Goal: Complete application form: Complete application form

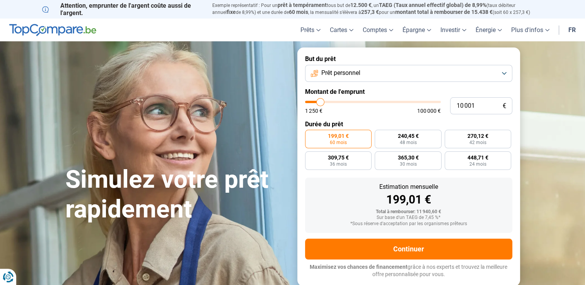
click at [348, 72] on span "Prêt personnel" at bounding box center [340, 73] width 39 height 9
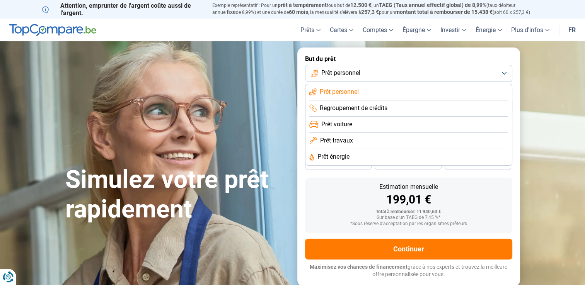
click at [343, 107] on span "Regroupement de crédits" at bounding box center [354, 108] width 68 height 9
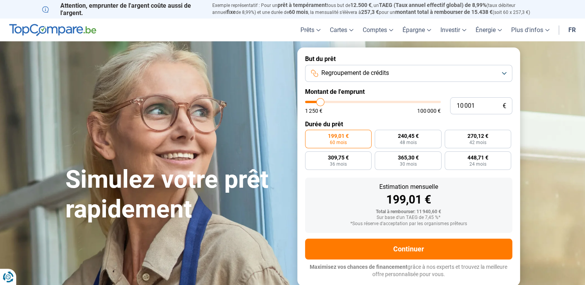
type input "11 500"
type input "11500"
type input "14 250"
type input "14250"
type input "20 750"
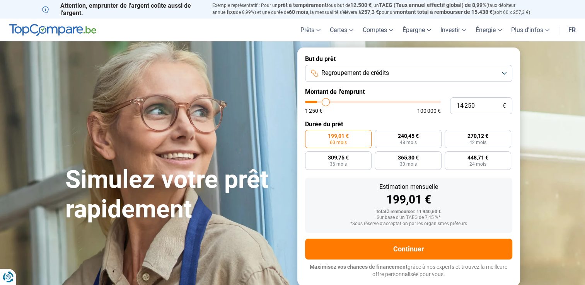
type input "20750"
type input "26 000"
type input "26000"
type input "32 000"
type input "32000"
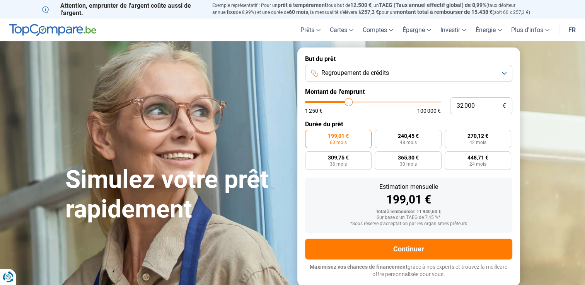
type input "41 000"
type input "41000"
type input "46 500"
type input "46500"
type input "51 500"
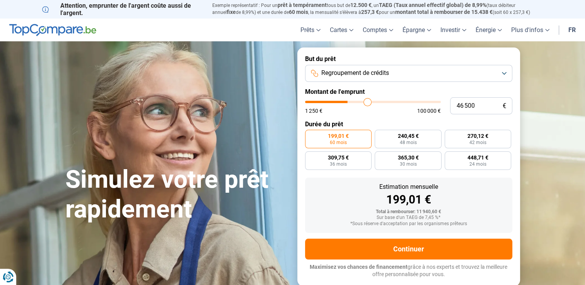
type input "51500"
type input "57 250"
type input "57250"
type input "61 000"
type input "61000"
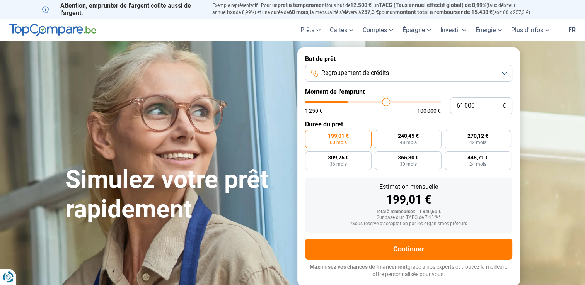
type input "65 000"
type input "65000"
type input "67 750"
type input "67750"
type input "70 500"
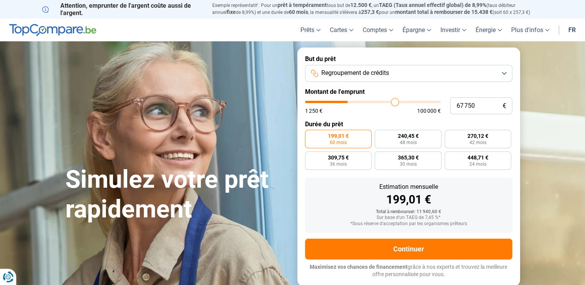
type input "70500"
type input "74 750"
type input "74750"
type input "76 750"
type input "76750"
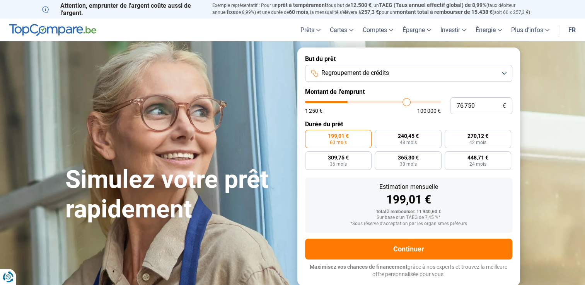
type input "78 000"
type input "78000"
type input "78 750"
type input "78750"
type input "79 250"
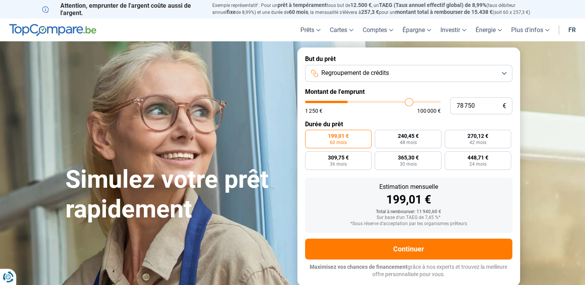
type input "79250"
type input "79 500"
type input "79500"
type input "79 750"
type input "79750"
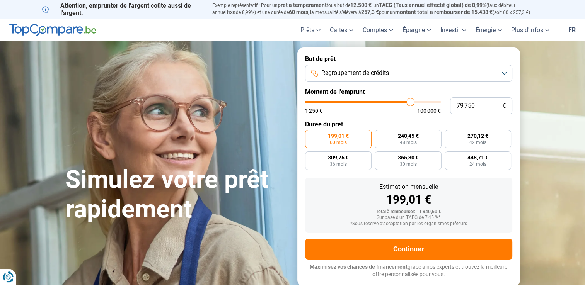
type input "80 000"
type input "80000"
type input "79 500"
type input "79500"
type input "78 000"
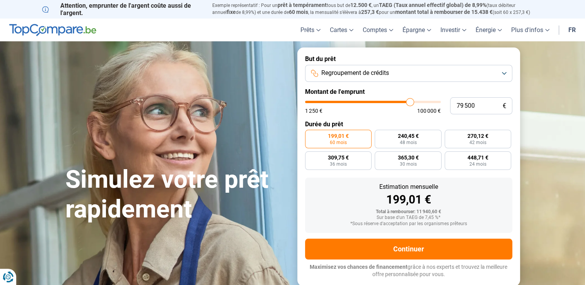
type input "78000"
type input "76 000"
type input "76000"
type input "71 000"
type input "71000"
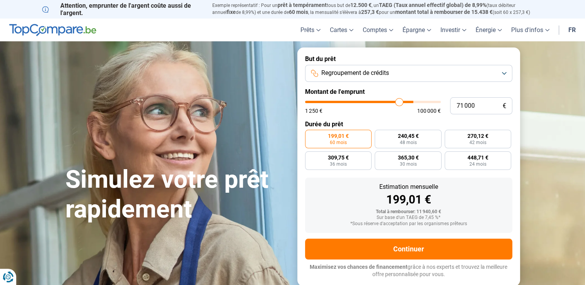
type input "67 750"
type input "67750"
type input "64 000"
type input "64000"
type input "62 500"
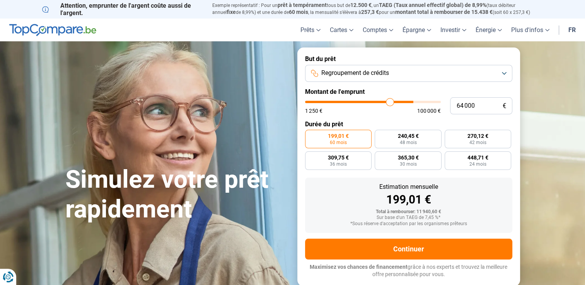
type input "62500"
type input "61 750"
type input "61750"
type input "60 750"
type input "60750"
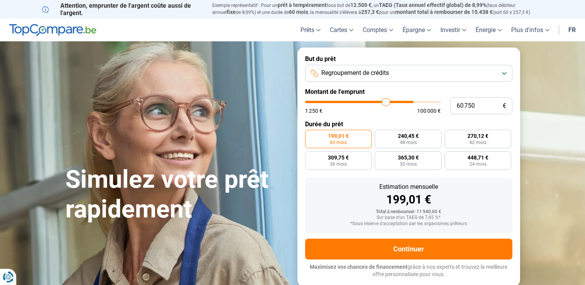
type input "60 500"
type input "60500"
type input "60 000"
type input "60000"
type input "59 750"
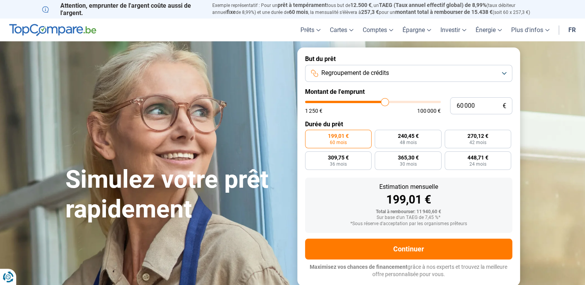
type input "59750"
type input "59 500"
type input "59500"
type input "59 250"
type input "59250"
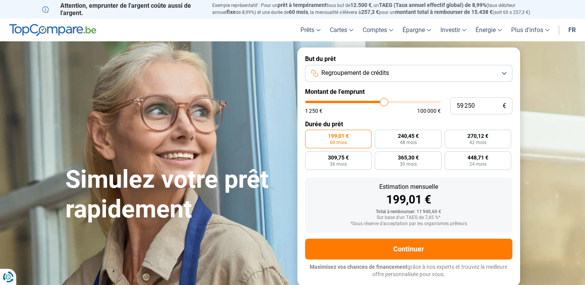
type input "59 000"
type input "59000"
type input "57 750"
type input "57750"
type input "57 000"
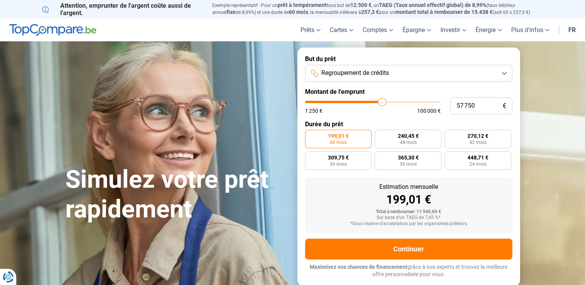
type input "57000"
type input "56 000"
type input "56000"
type input "55 250"
type input "55250"
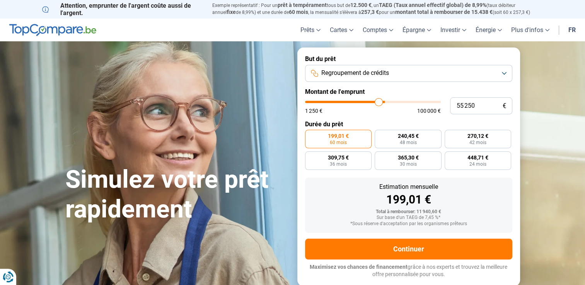
type input "54 000"
type input "54000"
type input "53 500"
type input "53500"
type input "53 000"
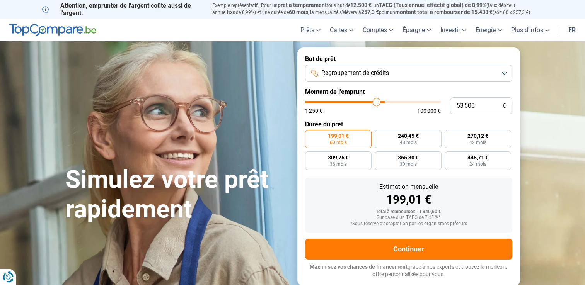
type input "53000"
type input "52 500"
type input "52500"
type input "52 250"
type input "52250"
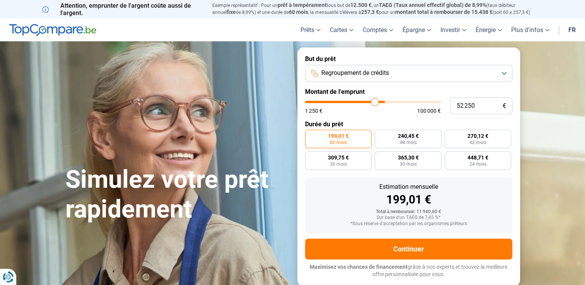
type input "52 000"
type input "52000"
type input "51 750"
type input "51750"
type input "51 250"
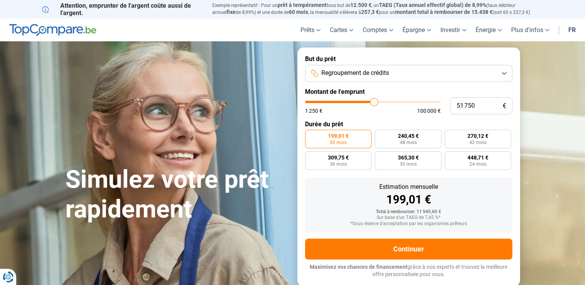
type input "51250"
type input "51 000"
type input "51000"
type input "50 750"
type input "50750"
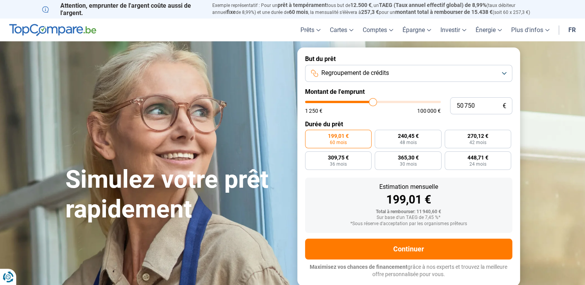
type input "50 500"
type input "50500"
type input "50 250"
type input "50250"
type input "49 750"
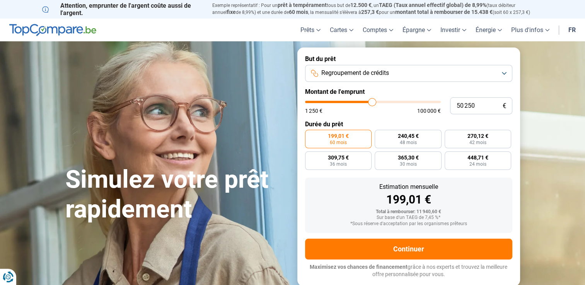
type input "49750"
type input "49 500"
type input "49500"
type input "49 250"
type input "49250"
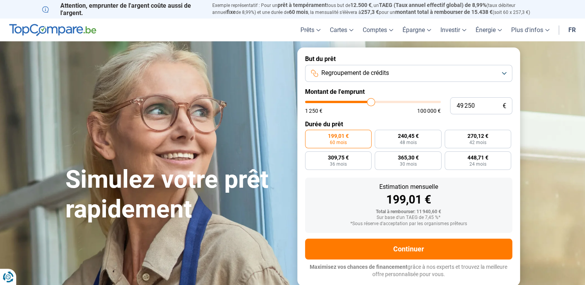
type input "49 000"
type input "49000"
type input "48 750"
type input "48750"
type input "48 500"
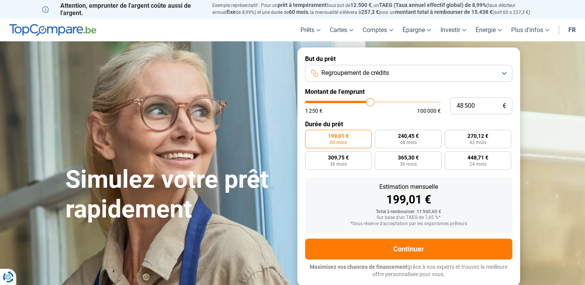
drag, startPoint x: 320, startPoint y: 101, endPoint x: 370, endPoint y: 115, distance: 51.2
type input "48500"
click at [370, 103] on input "range" at bounding box center [373, 102] width 136 height 2
radio input "false"
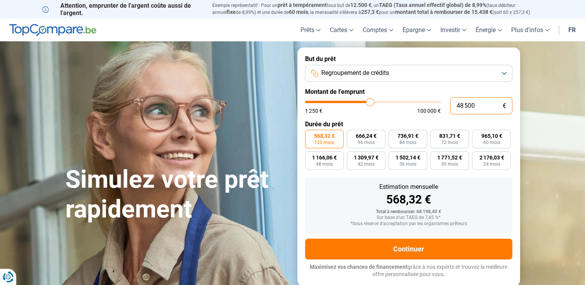
click at [469, 104] on input "48 500" at bounding box center [481, 105] width 62 height 17
type input "4"
type input "1250"
type input "45"
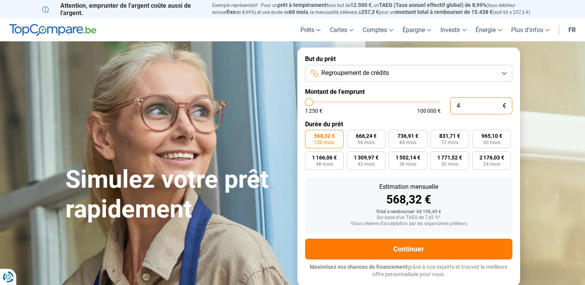
type input "1250"
type input "450"
type input "1250"
type input "4 500"
type input "4500"
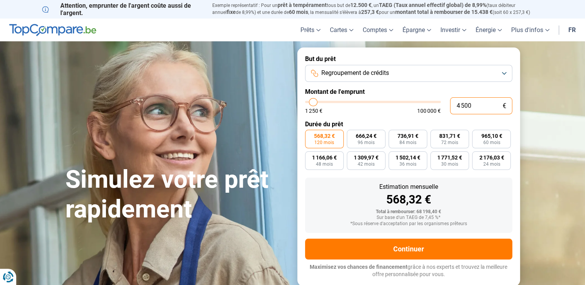
type input "45 000"
type input "45000"
type input "45 000"
click at [479, 89] on label "Montant de l'emprunt" at bounding box center [408, 91] width 207 height 7
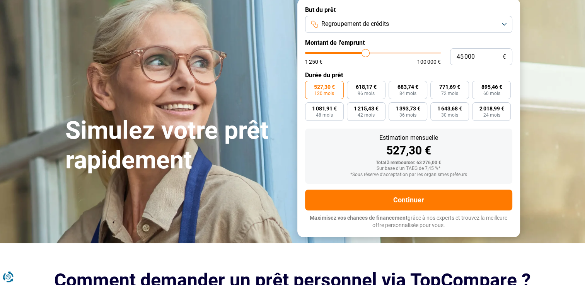
scroll to position [49, 0]
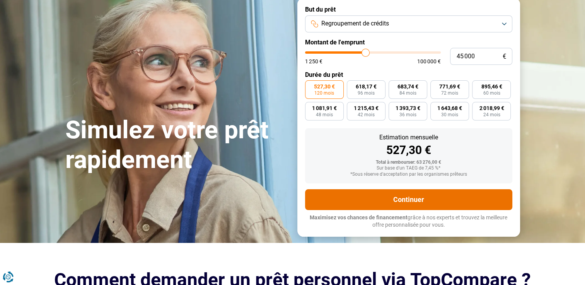
click at [434, 203] on button "Continuer" at bounding box center [408, 199] width 207 height 21
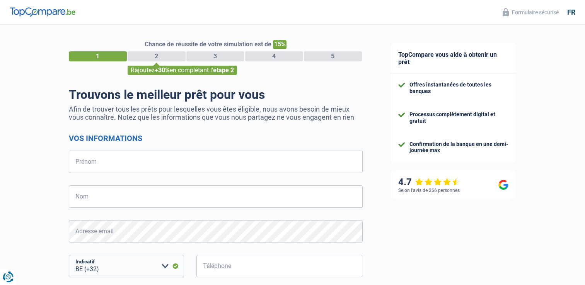
select select "32"
click at [156, 173] on input "Prénom" at bounding box center [216, 162] width 294 height 22
click at [136, 161] on input "Prénom" at bounding box center [216, 162] width 294 height 22
type input "[PERSON_NAME]"
type input "delporte"
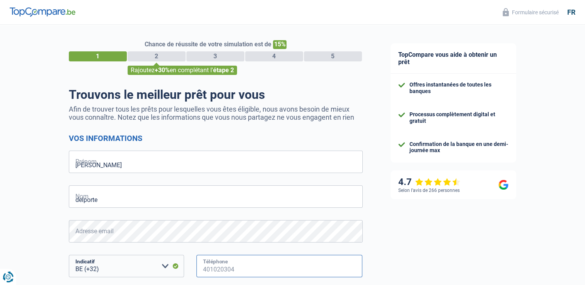
type input "499464736"
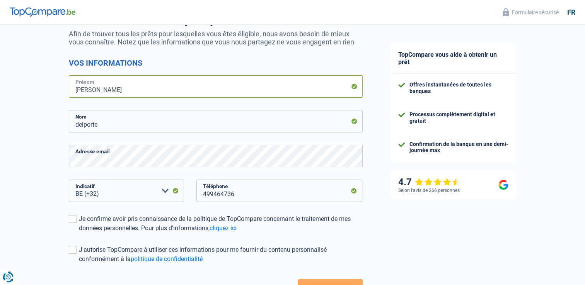
scroll to position [77, 0]
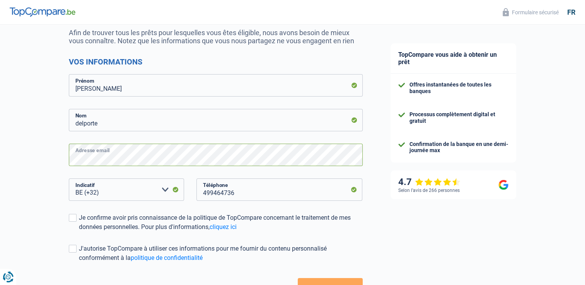
click at [0, 151] on html "Vous avez le contrôle de vos données Nous utilisons des cookies, tout comme nos…" at bounding box center [292, 69] width 585 height 293
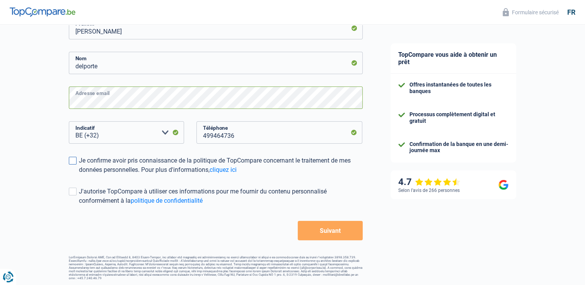
scroll to position [134, 0]
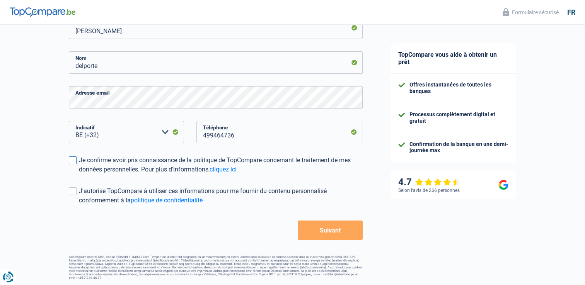
click at [73, 160] on span at bounding box center [73, 161] width 8 height 8
click at [79, 174] on input "Je confirme avoir pris connaissance de la politique de TopCompare concernant le…" at bounding box center [79, 174] width 0 height 0
click at [73, 194] on span at bounding box center [73, 191] width 8 height 8
click at [79, 205] on input "J'autorise TopCompare à utiliser ces informations pour me fournir du contenu pe…" at bounding box center [79, 205] width 0 height 0
click at [332, 230] on button "Suivant" at bounding box center [330, 230] width 65 height 19
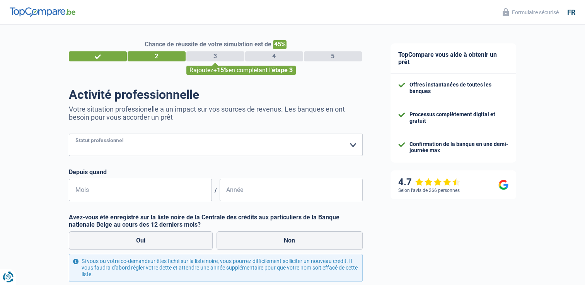
click at [169, 143] on select "Ouvrier Employé privé Employé public Invalide Indépendant Pensionné Chômeur Mut…" at bounding box center [216, 145] width 294 height 22
select select "publicEmployee"
click at [69, 134] on select "Ouvrier Employé privé Employé public Invalide Indépendant Pensionné Chômeur Mut…" at bounding box center [216, 145] width 294 height 22
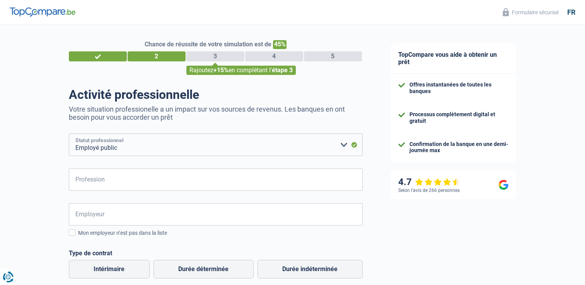
scroll to position [66, 0]
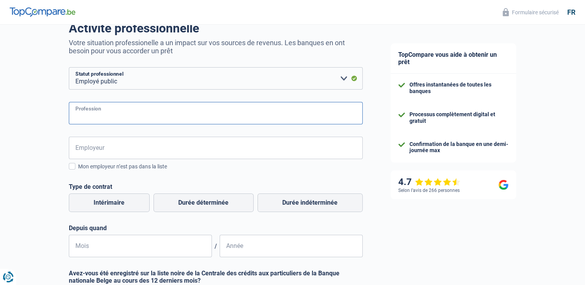
click at [118, 118] on input "Profession" at bounding box center [216, 113] width 294 height 22
type input "agent administratif"
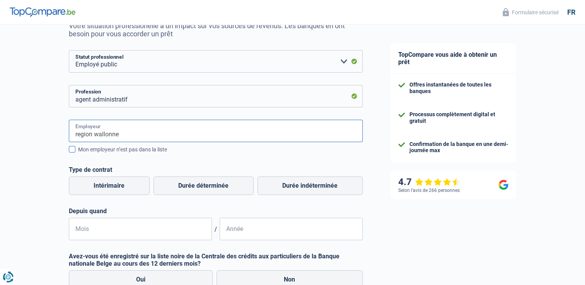
scroll to position [123, 0]
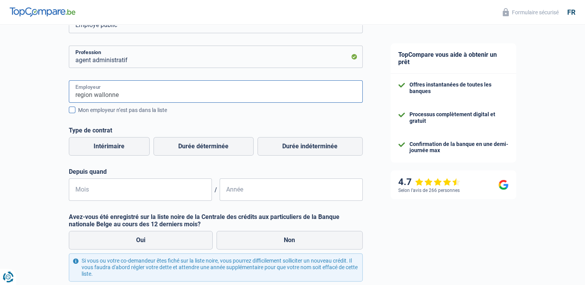
type input "region wallonne"
click at [73, 111] on span at bounding box center [72, 110] width 7 height 7
click at [78, 114] on input "Mon employeur n’est pas dans la liste" at bounding box center [78, 114] width 0 height 0
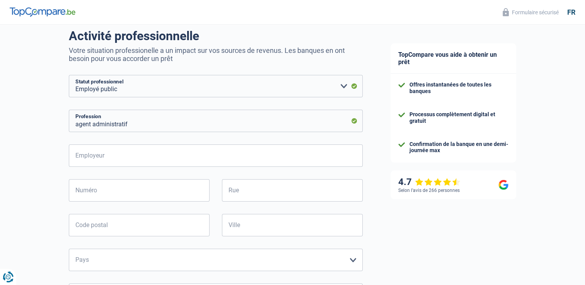
scroll to position [92, 0]
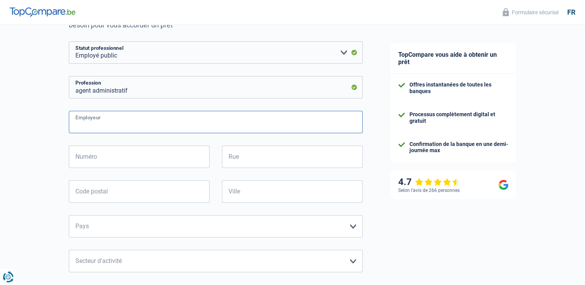
click at [112, 118] on input "Employeur" at bounding box center [216, 122] width 294 height 22
type input "region wallonne"
type input "de la rivelaine"
click at [120, 157] on input "Numéro" at bounding box center [139, 157] width 141 height 22
type input "21"
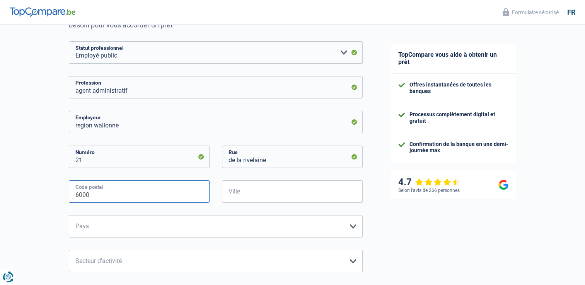
type input "6000"
type input "[GEOGRAPHIC_DATA]"
select select "BE"
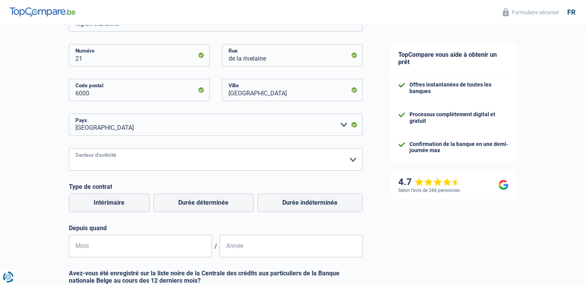
scroll to position [201, 0]
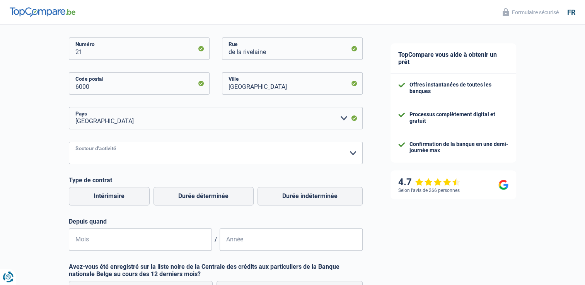
click at [165, 152] on select "Agriculture/Pêche Industrie Horeca Courier/Fitness/Taxi Construction Banques/As…" at bounding box center [216, 153] width 294 height 22
select select "stateUniversityEu"
click at [69, 142] on select "Agriculture/Pêche Industrie Horeca Courier/Fitness/Taxi Construction Banques/As…" at bounding box center [216, 153] width 294 height 22
click at [321, 198] on label "Durée indéterminée" at bounding box center [309, 196] width 105 height 19
click at [321, 198] on input "Durée indéterminée" at bounding box center [309, 196] width 105 height 19
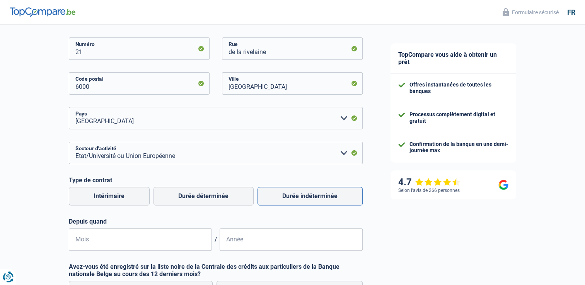
radio input "true"
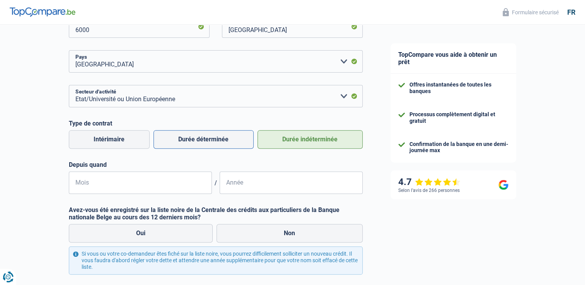
scroll to position [258, 0]
click at [130, 185] on input "Mois" at bounding box center [140, 182] width 143 height 22
type input "10"
click at [255, 185] on input "Année" at bounding box center [291, 182] width 143 height 22
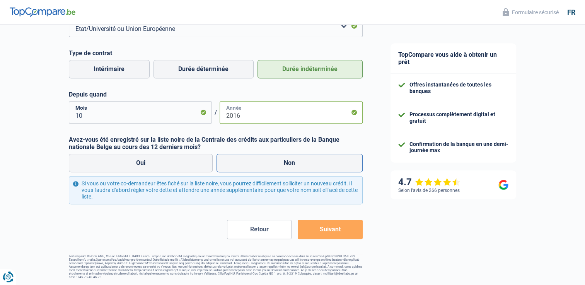
type input "2016"
click at [292, 169] on label "Non" at bounding box center [289, 163] width 146 height 19
click at [292, 169] on input "Non" at bounding box center [289, 163] width 146 height 19
radio input "true"
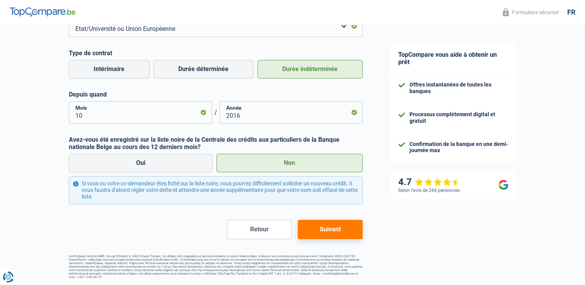
click at [337, 232] on button "Suivant" at bounding box center [330, 229] width 65 height 19
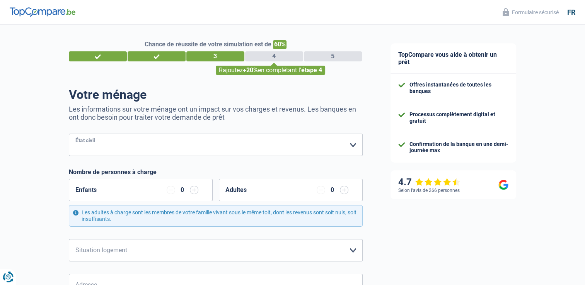
click at [168, 153] on select "[PERSON_NAME](e) Cohabitant(e) légal(e) Divorcé(e) Veuf(ve) Séparé (de fait) Ve…" at bounding box center [216, 145] width 294 height 22
select select "married"
click at [69, 134] on select "[PERSON_NAME](e) Cohabitant(e) légal(e) Divorcé(e) Veuf(ve) Séparé (de fait) Ve…" at bounding box center [216, 145] width 294 height 22
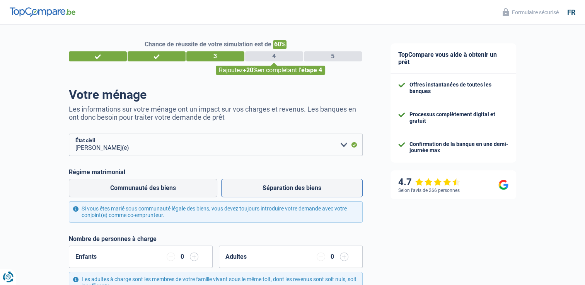
click at [295, 189] on label "Séparation des biens" at bounding box center [291, 188] width 141 height 19
click at [295, 189] on input "Séparation des biens" at bounding box center [291, 188] width 141 height 19
radio input "true"
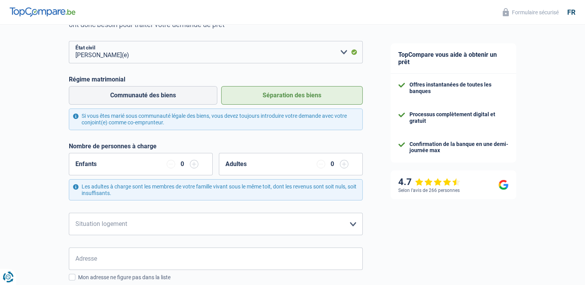
scroll to position [94, 0]
click at [194, 165] on input "button" at bounding box center [194, 163] width 9 height 9
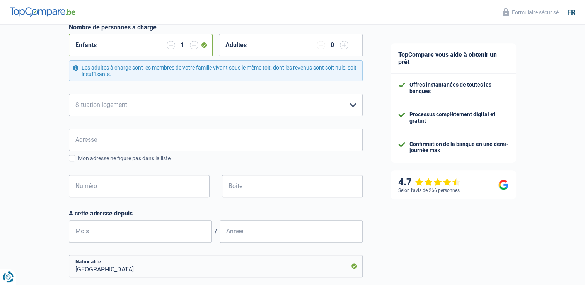
scroll to position [213, 0]
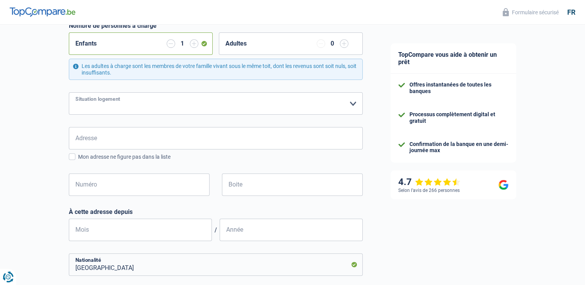
click at [336, 104] on select "Locataire Propriétaire avec prêt hypothécaire Propriétaire sans prêt hypothécai…" at bounding box center [216, 103] width 294 height 22
select select "ownerWithMortgage"
click at [69, 92] on select "Locataire Propriétaire avec prêt hypothécaire Propriétaire sans prêt hypothécai…" at bounding box center [216, 103] width 294 height 22
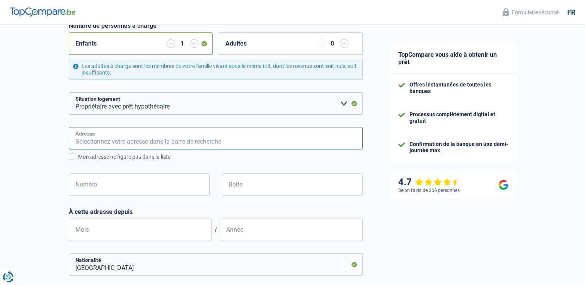
click at [128, 140] on input "Adresse" at bounding box center [216, 138] width 294 height 22
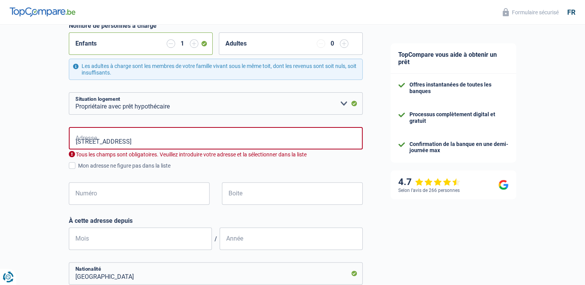
type input "Rue Verte, 6150, Anderlues, [GEOGRAPHIC_DATA]"
type input "88"
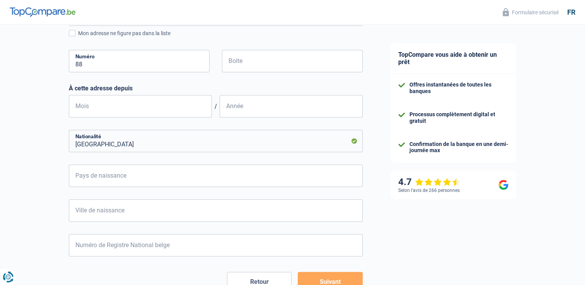
scroll to position [337, 0]
click at [138, 176] on input "Pays de naissance" at bounding box center [216, 176] width 294 height 22
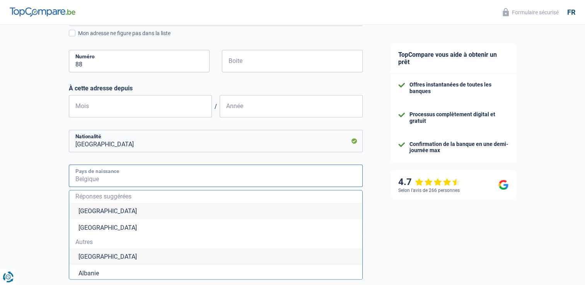
type input "b"
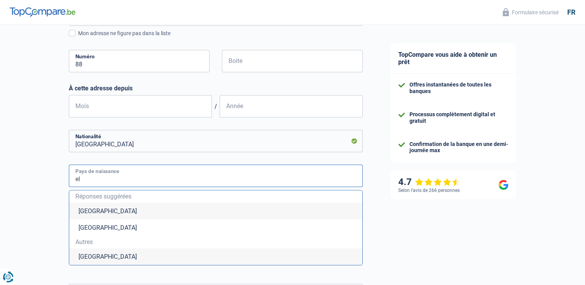
type input "e"
type input "[GEOGRAPHIC_DATA]"
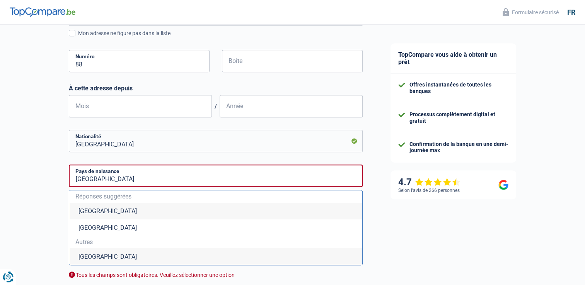
scroll to position [481, 0]
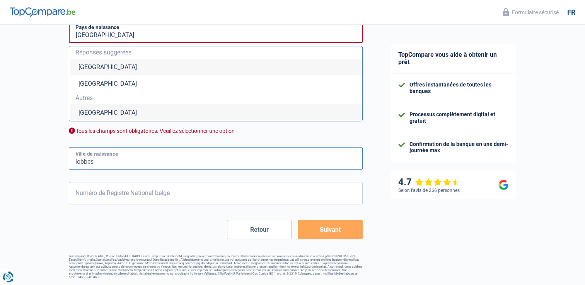
type input "lobbes"
type input "89.10.19-091.1"
type input "10"
type input "1989"
type input "89.10.19-091.17"
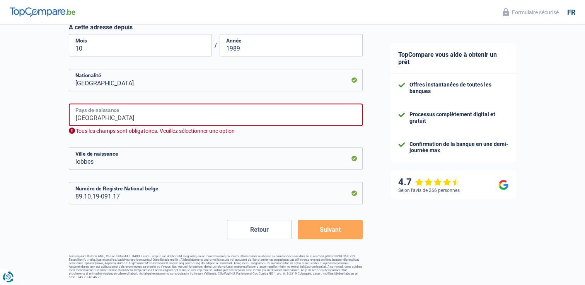
click at [152, 121] on input "[GEOGRAPHIC_DATA]" at bounding box center [216, 115] width 294 height 22
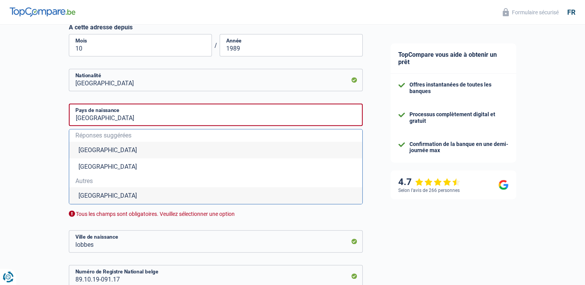
click at [75, 151] on li "[GEOGRAPHIC_DATA]" at bounding box center [215, 150] width 293 height 17
type input "[GEOGRAPHIC_DATA]"
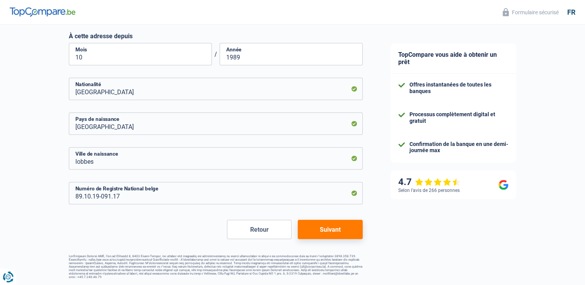
scroll to position [389, 0]
click at [329, 232] on button "Suivant" at bounding box center [330, 229] width 65 height 19
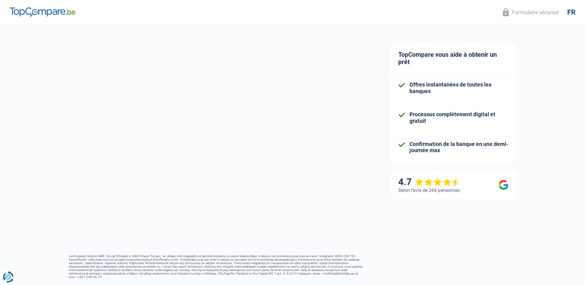
select select "familyAllowances"
select select "netSalary"
select select "mealVouchers"
select select "mortgage"
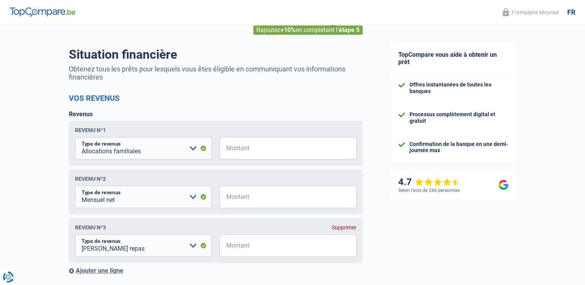
scroll to position [101, 0]
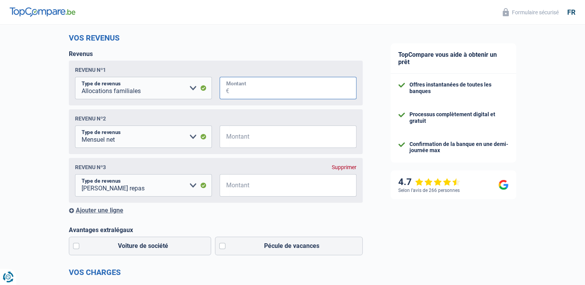
click at [294, 89] on input "Montant" at bounding box center [292, 88] width 127 height 22
type input "192"
type input "2.230"
type input "135"
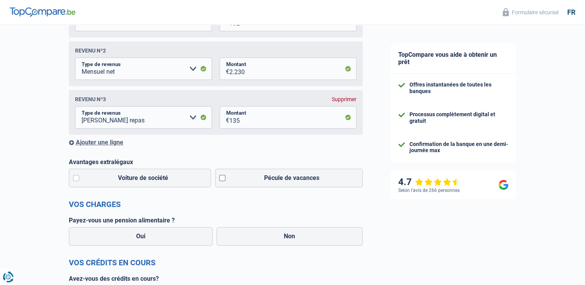
scroll to position [179, 0]
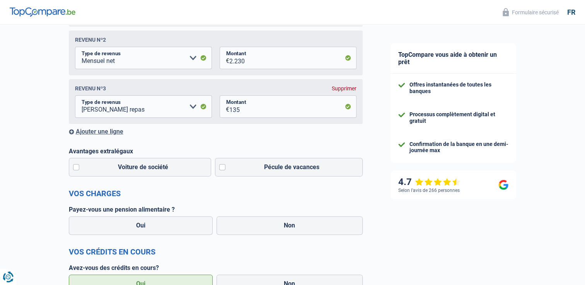
click at [97, 133] on div "Ajouter une ligne" at bounding box center [216, 131] width 294 height 7
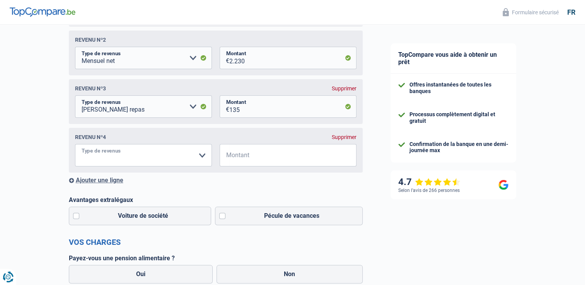
click at [119, 162] on select "Allocation d'handicap Allocations chômage Allocations familiales Chèques repas …" at bounding box center [143, 155] width 137 height 22
select select "rentalIncome"
click at [75, 146] on select "Allocation d'handicap Allocations chômage Allocations familiales Chèques repas …" at bounding box center [143, 155] width 137 height 22
click at [288, 161] on input "Montant" at bounding box center [292, 155] width 127 height 22
type input "600"
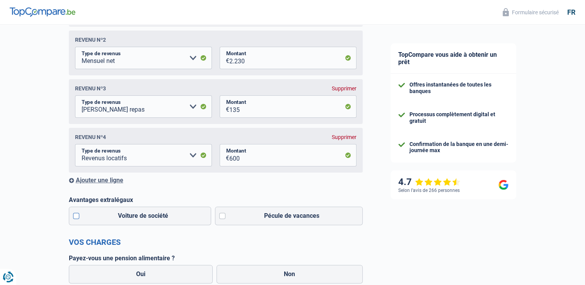
scroll to position [262, 0]
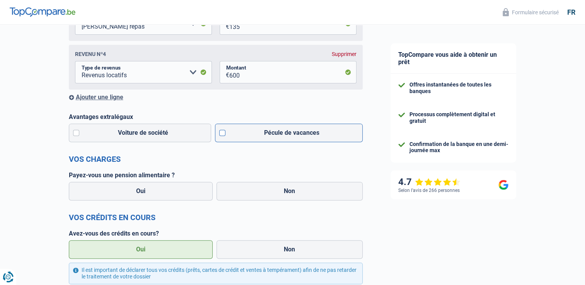
click at [226, 134] on label "Pécule de vacances" at bounding box center [289, 133] width 148 height 19
click at [226, 134] on input "Pécule de vacances" at bounding box center [289, 133] width 148 height 19
checkbox input "true"
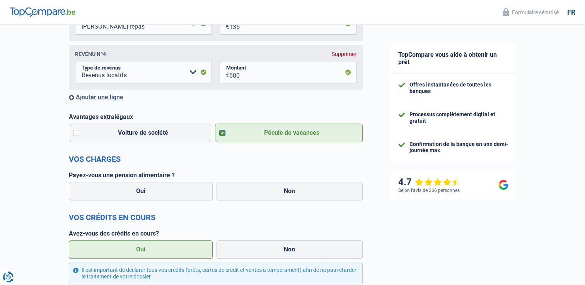
scroll to position [318, 0]
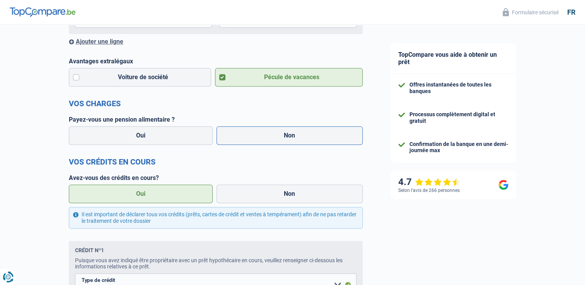
click at [257, 138] on label "Non" at bounding box center [289, 135] width 146 height 19
click at [257, 138] on input "Non" at bounding box center [289, 135] width 146 height 19
radio input "true"
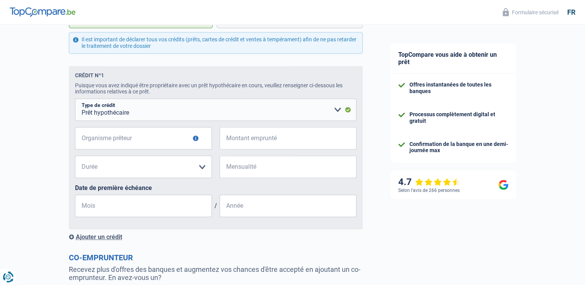
scroll to position [535, 0]
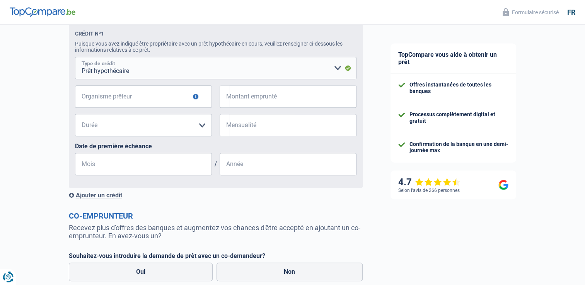
click at [193, 75] on select "Carte ou ouverture de crédit Prêt hypothécaire Vente à tempérament Prêt à tempé…" at bounding box center [215, 68] width 281 height 22
click at [137, 103] on input "Organisme prêteur" at bounding box center [143, 96] width 137 height 22
type input "v"
type input "bnp paribas"
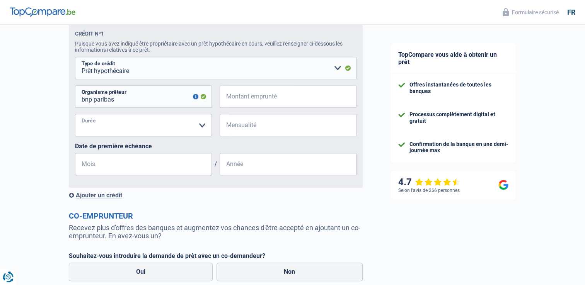
click at [198, 127] on select "120 mois 180 mois 240 mois 300 mois 360 mois 420 mois Veuillez sélectionner une…" at bounding box center [143, 125] width 137 height 22
select select "180"
click at [75, 117] on select "120 mois 180 mois 240 mois 300 mois 360 mois 420 mois Veuillez sélectionner une…" at bounding box center [143, 125] width 137 height 22
click at [275, 126] on input "Mensualité" at bounding box center [292, 125] width 127 height 22
type input "1.000"
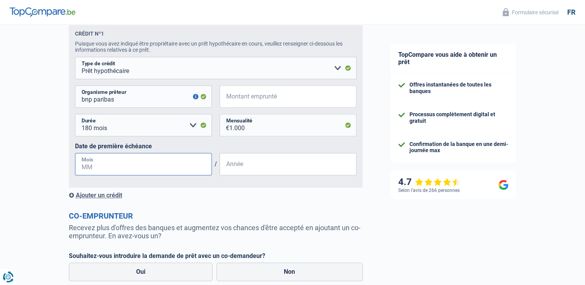
click at [138, 168] on input "Mois" at bounding box center [143, 164] width 137 height 22
type input "05"
type input "2018"
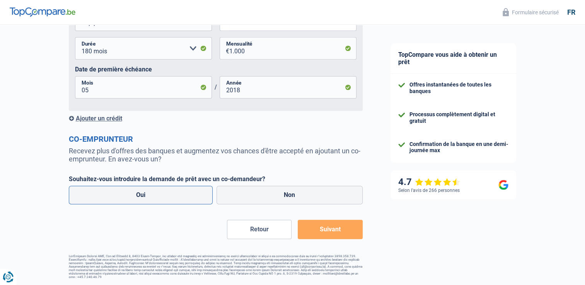
click at [184, 201] on label "Oui" at bounding box center [141, 195] width 144 height 19
click at [184, 201] on input "Oui" at bounding box center [141, 195] width 144 height 19
radio input "true"
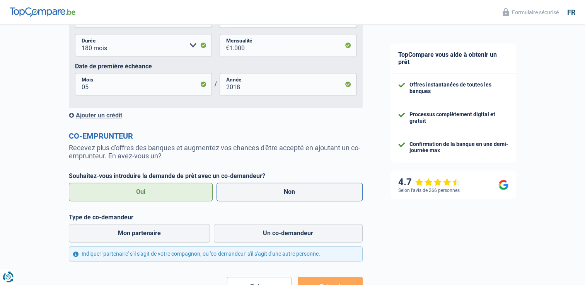
scroll to position [675, 0]
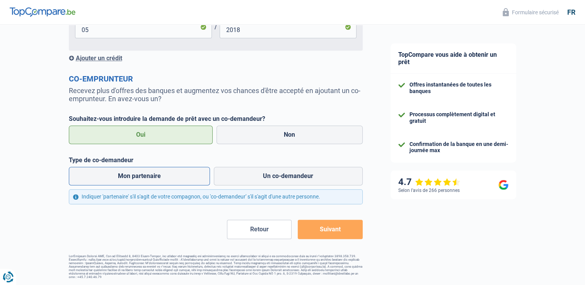
click at [182, 181] on label "Mon partenaire" at bounding box center [139, 176] width 141 height 19
click at [182, 181] on input "Mon partenaire" at bounding box center [139, 176] width 141 height 19
radio input "true"
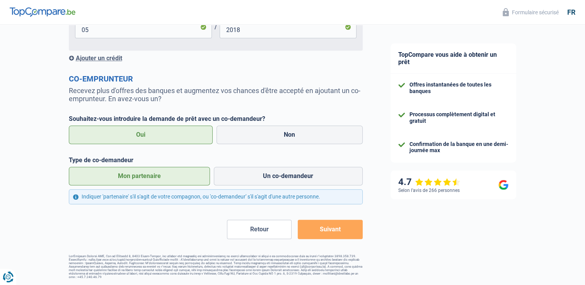
click at [332, 234] on button "Suivant" at bounding box center [330, 229] width 65 height 19
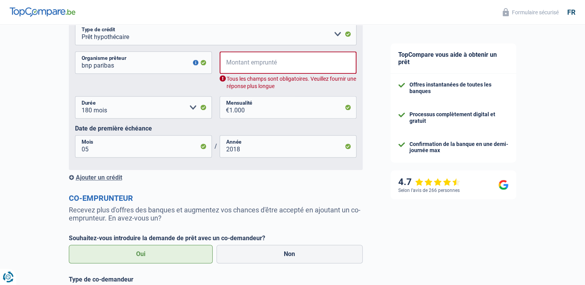
scroll to position [569, 0]
click at [273, 63] on input "Montant emprunté" at bounding box center [293, 62] width 127 height 22
type input "2"
select select
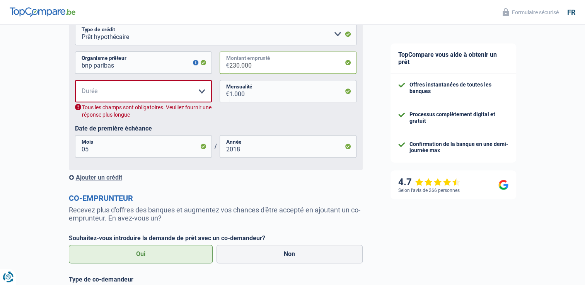
type input "230.000"
click at [140, 97] on select "120 mois 180 mois 240 mois 300 mois 360 mois 420 mois Veuillez sélectionner une…" at bounding box center [143, 91] width 137 height 22
select select "180"
click at [75, 83] on select "120 mois 180 mois 240 mois 300 mois 360 mois 420 mois Veuillez sélectionner une…" at bounding box center [143, 91] width 137 height 22
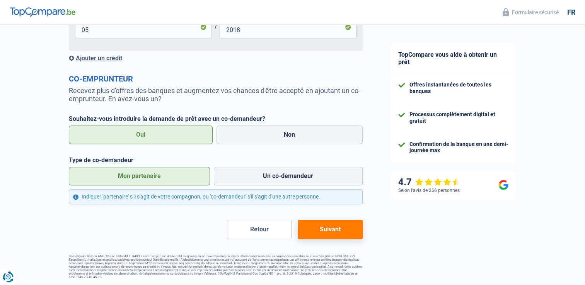
click at [325, 228] on button "Suivant" at bounding box center [330, 229] width 65 height 19
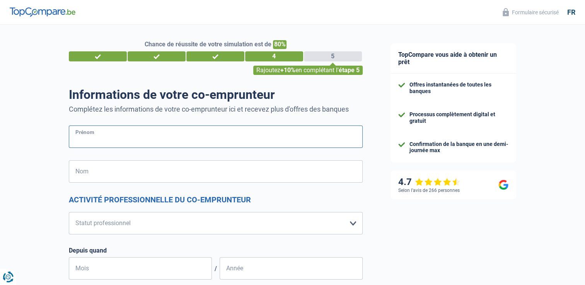
click at [129, 137] on input "Prénom" at bounding box center [216, 137] width 294 height 22
type input "[PERSON_NAME]"
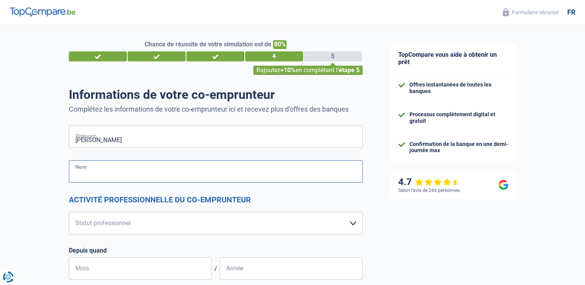
type input "[PERSON_NAME]"
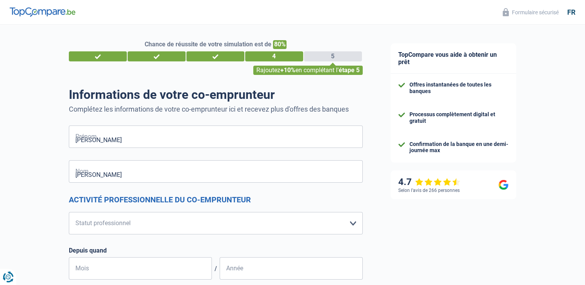
type input "[GEOGRAPHIC_DATA]"
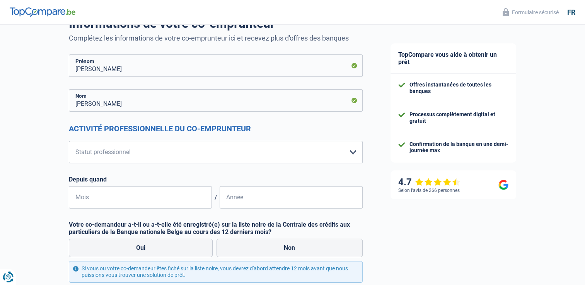
scroll to position [72, 0]
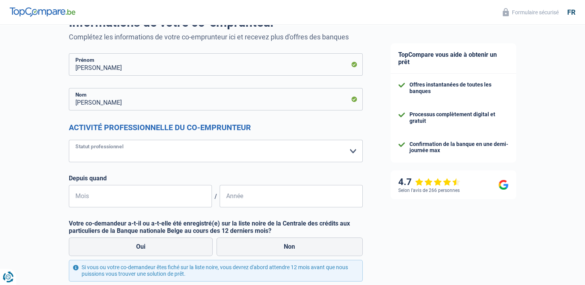
click at [166, 158] on select "Ouvrier Employé privé Employé public Invalide Indépendant Pensionné Chômeur Mut…" at bounding box center [216, 151] width 294 height 22
select select "publicEmployee"
click at [69, 140] on select "Ouvrier Employé privé Employé public Invalide Indépendant Pensionné Chômeur Mut…" at bounding box center [216, 151] width 294 height 22
select select "netSalary"
select select "mealVouchers"
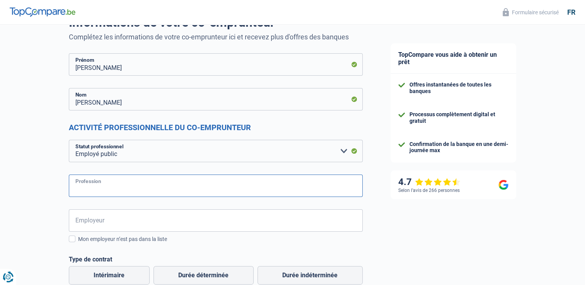
click at [108, 191] on input "Profession" at bounding box center [216, 186] width 294 height 22
type input "administratif"
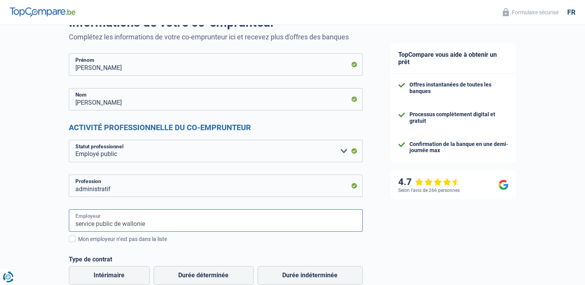
type input "service public de wallonie"
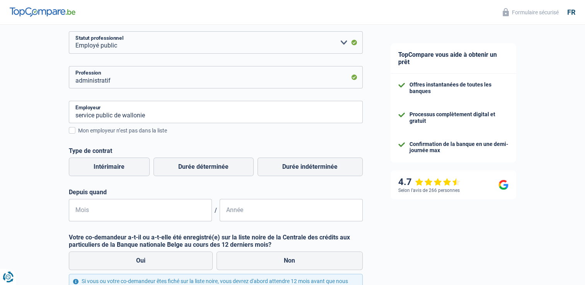
scroll to position [190, 0]
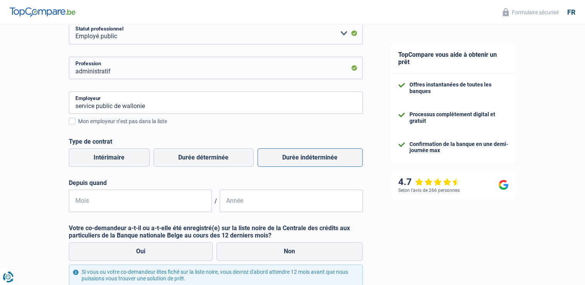
click at [303, 151] on label "Durée indéterminée" at bounding box center [309, 157] width 105 height 19
click at [303, 151] on input "Durée indéterminée" at bounding box center [309, 157] width 105 height 19
radio input "true"
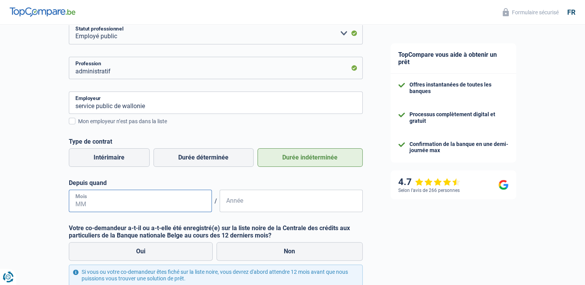
click at [167, 202] on input "Mois" at bounding box center [140, 201] width 143 height 22
type input "01"
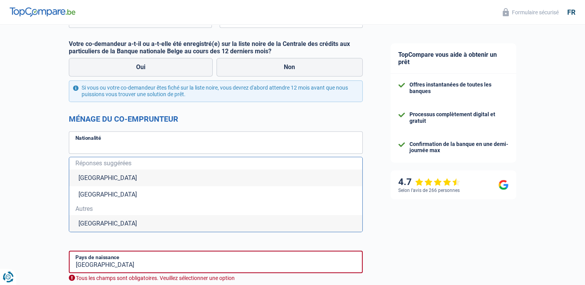
click at [36, 164] on div "Chance de réussite de votre simulation est de 80% 1 2 3 4 5 Rajoutez +10% en co…" at bounding box center [188, 181] width 377 height 1069
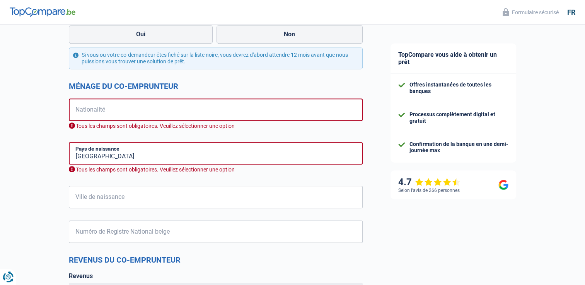
scroll to position [316, 0]
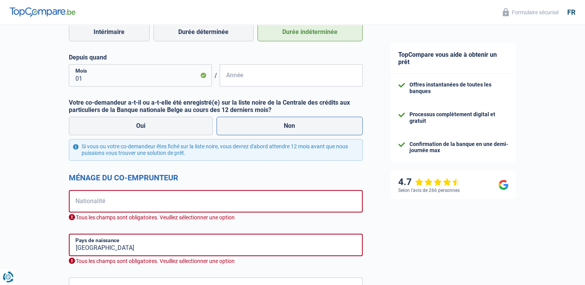
click at [246, 121] on label "Non" at bounding box center [289, 126] width 146 height 19
click at [246, 121] on input "Non" at bounding box center [289, 126] width 146 height 19
radio input "true"
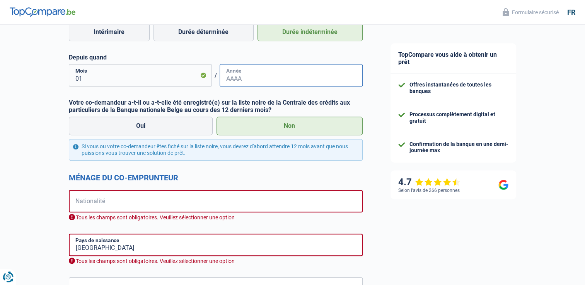
click at [255, 72] on input "Année" at bounding box center [291, 75] width 143 height 22
type input "2022"
click at [108, 199] on input "Nationalité" at bounding box center [216, 201] width 294 height 22
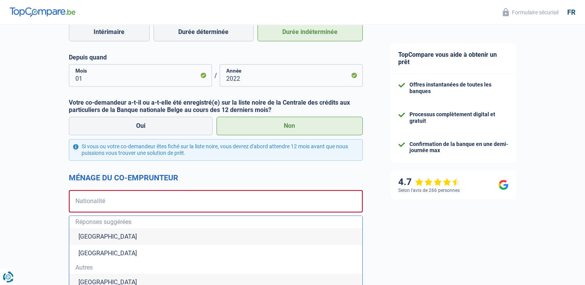
click at [90, 234] on li "[GEOGRAPHIC_DATA]" at bounding box center [215, 236] width 293 height 17
type input "[GEOGRAPHIC_DATA]"
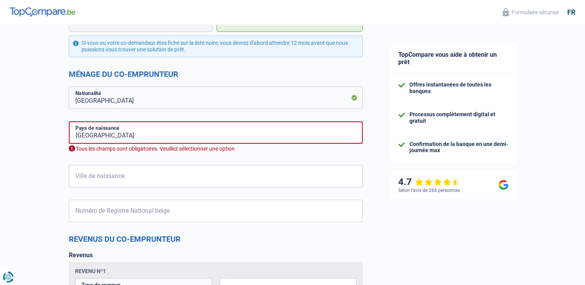
scroll to position [420, 0]
click at [99, 132] on input "[GEOGRAPHIC_DATA]" at bounding box center [216, 132] width 294 height 22
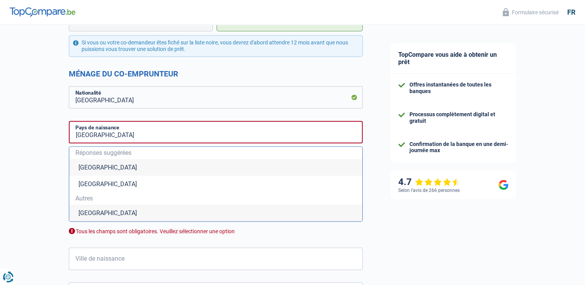
click at [77, 166] on li "[GEOGRAPHIC_DATA]" at bounding box center [215, 167] width 293 height 17
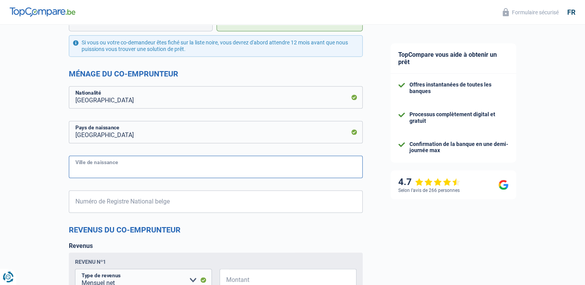
click at [118, 167] on input "Ville de naissance" at bounding box center [216, 167] width 294 height 22
type input "lobbes"
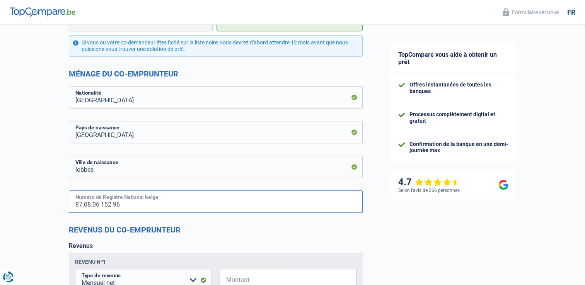
type input "87.08.06-152.96"
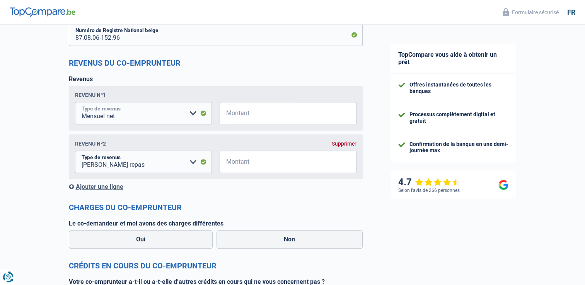
scroll to position [589, 0]
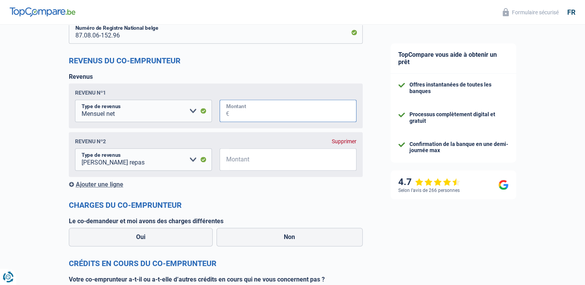
click at [255, 115] on input "Montant" at bounding box center [292, 111] width 127 height 22
type input "2.230"
type input "135"
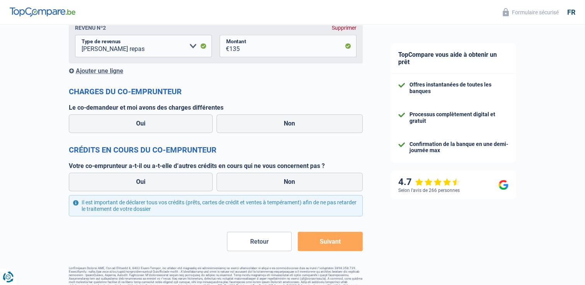
scroll to position [704, 0]
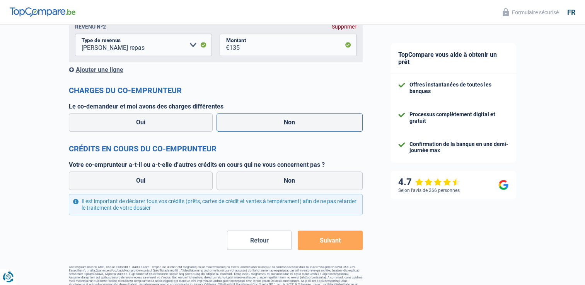
click at [276, 118] on label "Non" at bounding box center [289, 122] width 146 height 19
click at [276, 118] on input "Non" at bounding box center [289, 122] width 146 height 19
radio input "true"
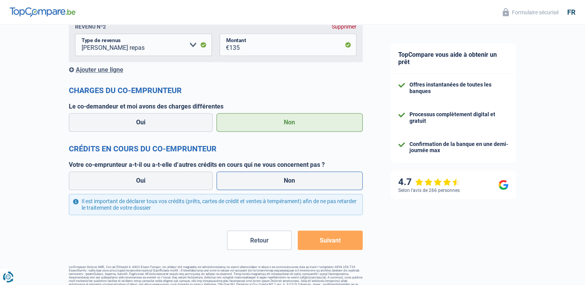
click at [256, 189] on label "Non" at bounding box center [289, 181] width 146 height 19
click at [256, 189] on input "Non" at bounding box center [289, 181] width 146 height 19
radio input "true"
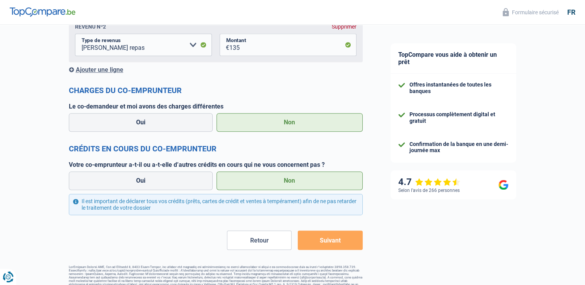
click at [343, 247] on button "Suivant" at bounding box center [330, 240] width 65 height 19
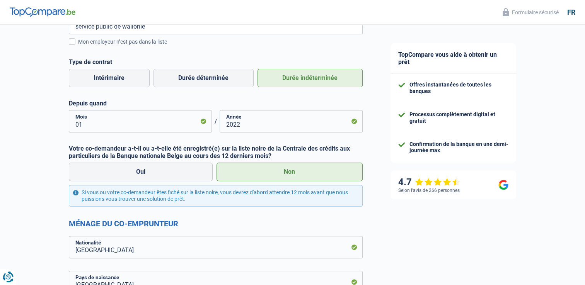
scroll to position [253, 0]
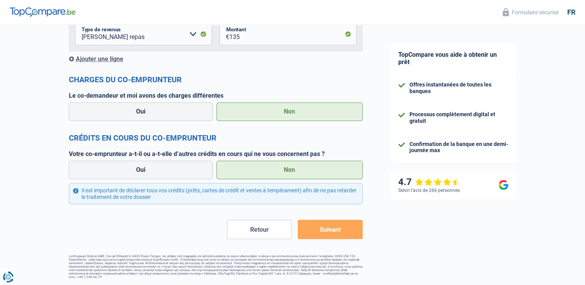
click at [337, 234] on button "Suivant" at bounding box center [330, 229] width 65 height 19
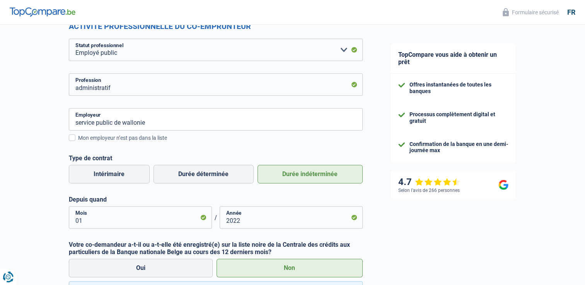
scroll to position [116, 0]
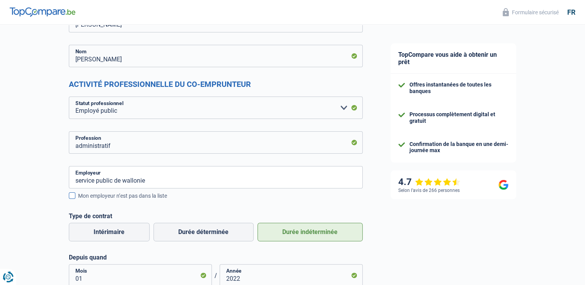
click at [141, 197] on div "Mon employeur n’est pas dans la liste" at bounding box center [220, 196] width 285 height 8
click at [78, 200] on input "Mon employeur n’est pas dans la liste" at bounding box center [78, 200] width 0 height 0
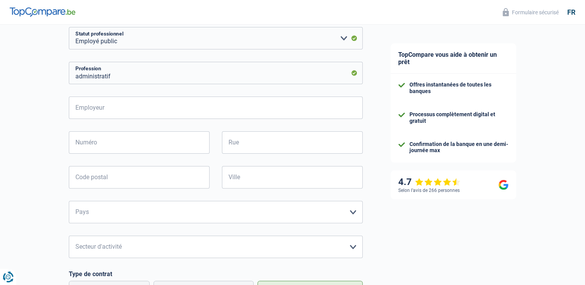
scroll to position [186, 0]
click at [135, 102] on input "Employeur" at bounding box center [216, 107] width 294 height 22
type input "spw"
type input "1"
type input "place de wallonie"
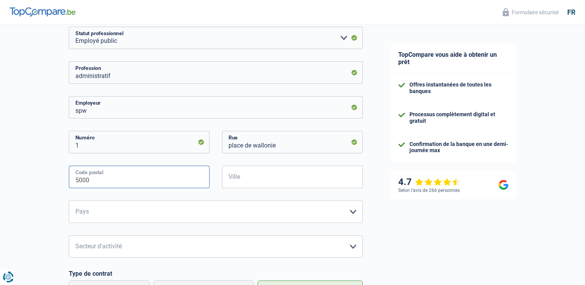
type input "5000"
type input "[GEOGRAPHIC_DATA]"
select select "BE"
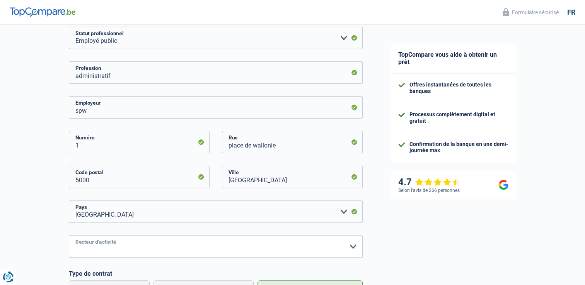
click at [124, 258] on select "Agriculture/Pêche Industrie Horeca Courier/Fitness/Taxi Construction Banques/As…" at bounding box center [216, 246] width 294 height 22
select select "stateUniversityEu"
click at [69, 235] on select "Agriculture/Pêche Industrie Horeca Courier/Fitness/Taxi Construction Banques/As…" at bounding box center [216, 246] width 294 height 22
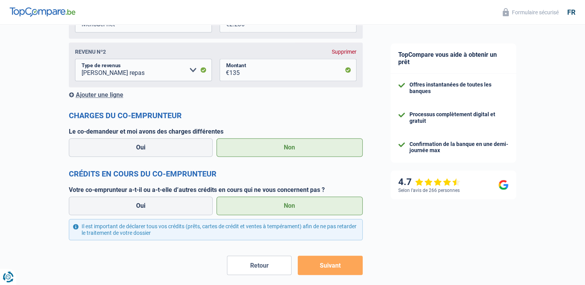
scroll to position [807, 0]
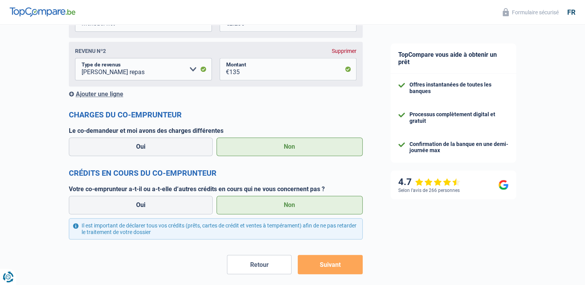
click at [317, 265] on button "Suivant" at bounding box center [330, 264] width 65 height 19
click at [329, 258] on button "Suivant" at bounding box center [330, 264] width 65 height 19
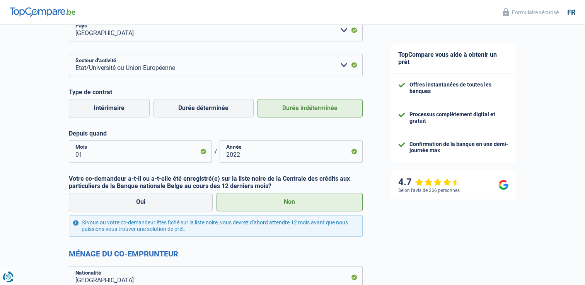
scroll to position [379, 0]
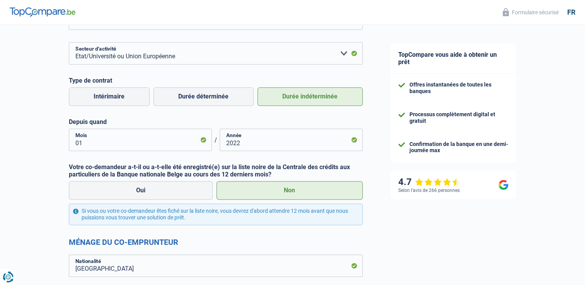
click at [299, 97] on label "Durée indéterminée" at bounding box center [309, 96] width 105 height 19
click at [299, 97] on input "Durée indéterminée" at bounding box center [309, 96] width 105 height 19
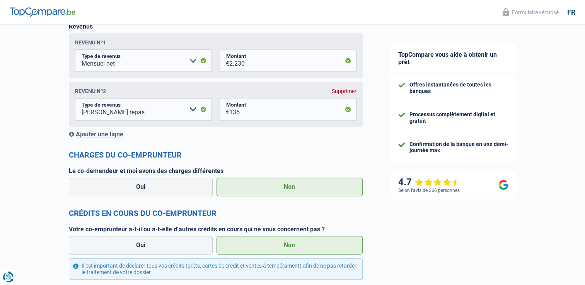
scroll to position [843, 0]
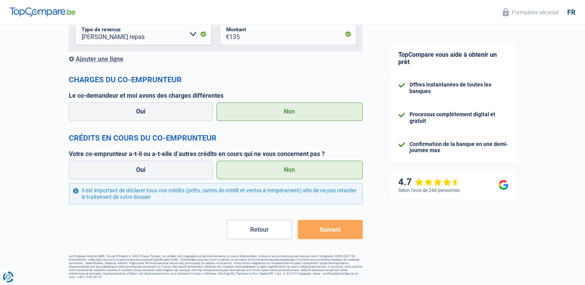
click at [324, 230] on button "Suivant" at bounding box center [330, 229] width 65 height 19
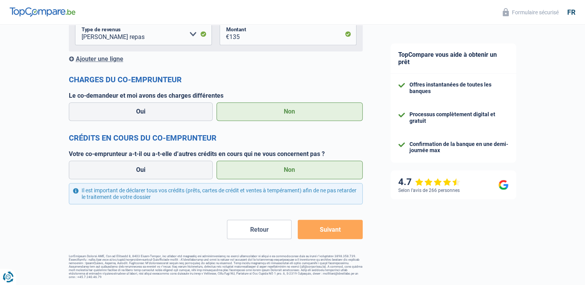
click at [324, 230] on button "Suivant" at bounding box center [330, 229] width 65 height 19
click at [183, 174] on label "Oui" at bounding box center [141, 170] width 144 height 19
click at [183, 174] on input "Oui" at bounding box center [141, 170] width 144 height 19
radio input "true"
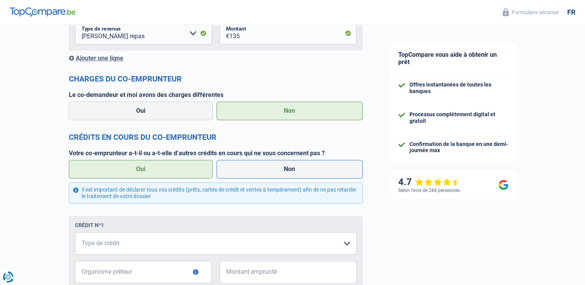
click at [256, 172] on label "Non" at bounding box center [289, 169] width 146 height 19
click at [256, 172] on input "Non" at bounding box center [289, 169] width 146 height 19
radio input "true"
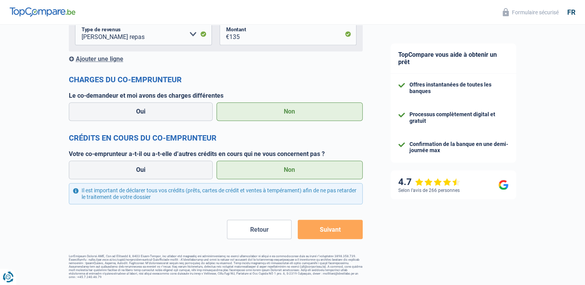
click at [333, 231] on button "Suivant" at bounding box center [330, 229] width 65 height 19
click at [200, 112] on label "Oui" at bounding box center [141, 111] width 144 height 19
click at [200, 112] on input "Oui" at bounding box center [141, 111] width 144 height 19
radio input "true"
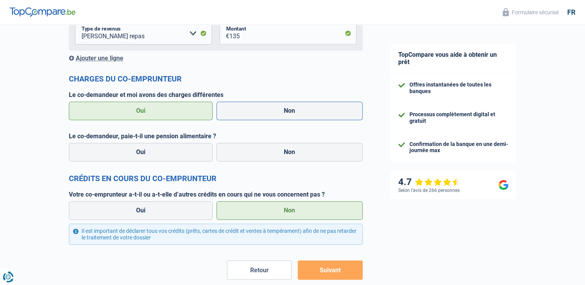
click at [291, 116] on label "Non" at bounding box center [289, 111] width 146 height 19
click at [291, 116] on input "Non" at bounding box center [289, 111] width 146 height 19
radio input "true"
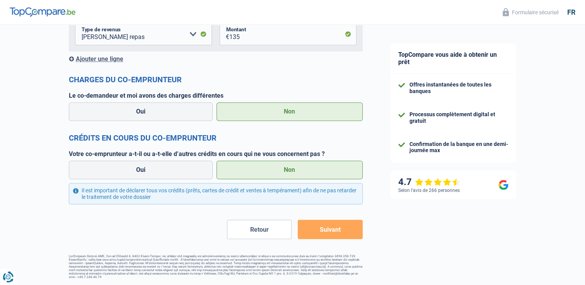
click at [325, 234] on button "Suivant" at bounding box center [330, 229] width 65 height 19
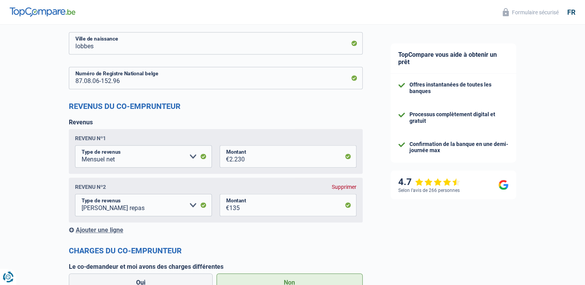
scroll to position [671, 0]
click at [99, 232] on div "Ajouter une ligne" at bounding box center [216, 230] width 294 height 7
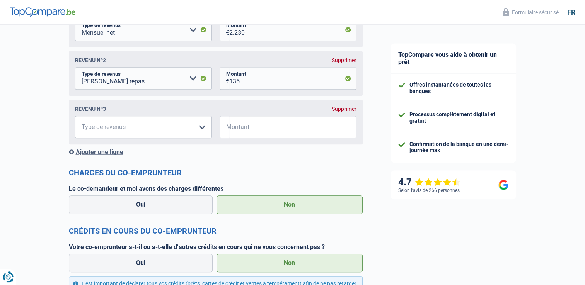
scroll to position [799, 0]
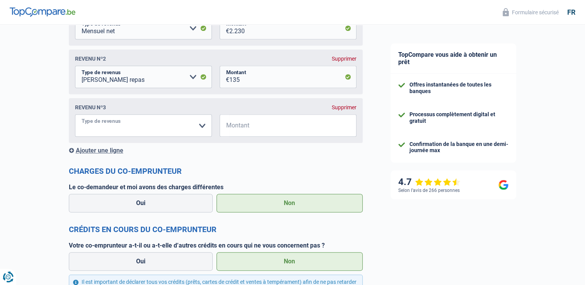
click at [174, 130] on select "Allocation d'handicap Allocations chômage Allocations familiales Chèques repas …" at bounding box center [143, 125] width 137 height 22
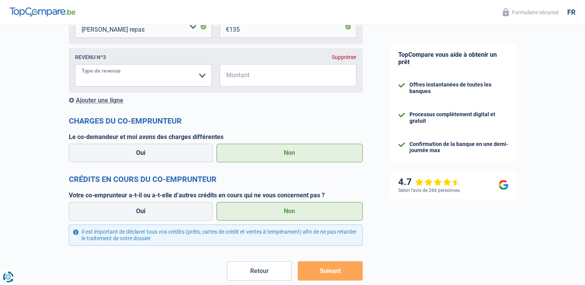
scroll to position [854, 0]
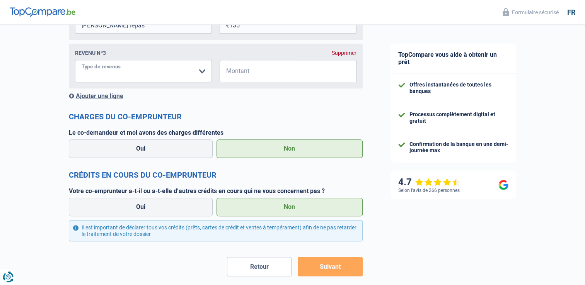
click at [185, 80] on select "Allocation d'handicap Allocations chômage Allocations familiales Chèques repas …" at bounding box center [143, 71] width 137 height 22
select select "parttimeSelfemployed"
click at [75, 61] on select "Allocation d'handicap Allocations chômage Allocations familiales Chèques repas …" at bounding box center [143, 71] width 137 height 22
click at [275, 75] on input "Montant" at bounding box center [292, 71] width 127 height 22
type input "2.500"
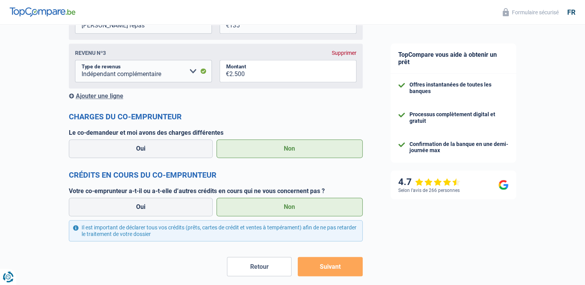
click at [329, 99] on div "Ajouter une ligne" at bounding box center [216, 95] width 294 height 7
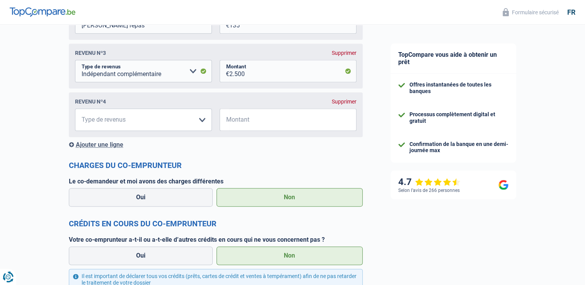
scroll to position [941, 0]
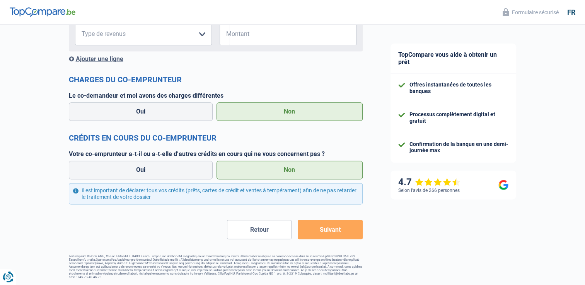
click at [338, 236] on button "Suivant" at bounding box center [330, 229] width 65 height 19
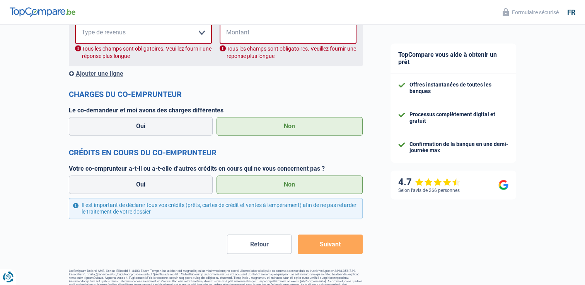
scroll to position [895, 0]
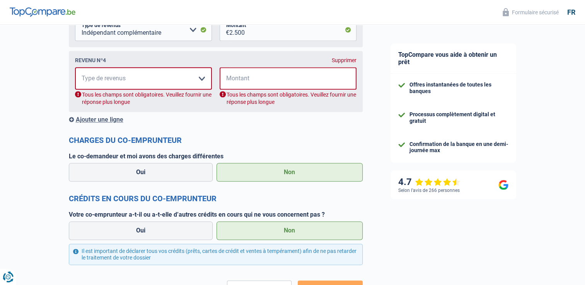
click at [341, 62] on div "Supprimer" at bounding box center [344, 60] width 25 height 6
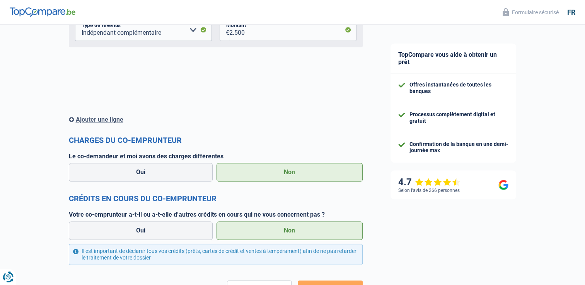
scroll to position [892, 0]
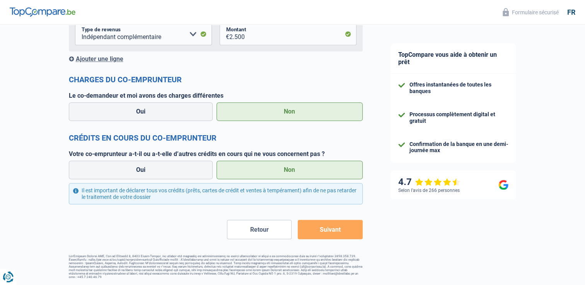
click at [327, 230] on button "Suivant" at bounding box center [330, 229] width 65 height 19
click at [327, 228] on button "Suivant" at bounding box center [330, 229] width 65 height 19
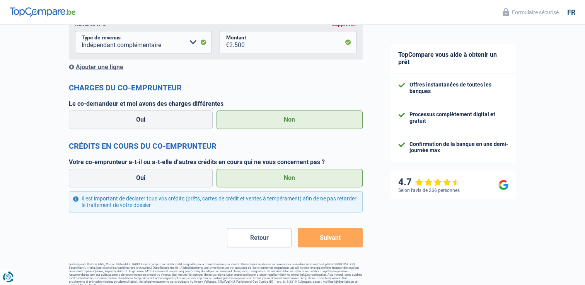
scroll to position [883, 0]
